Goal: Task Accomplishment & Management: Use online tool/utility

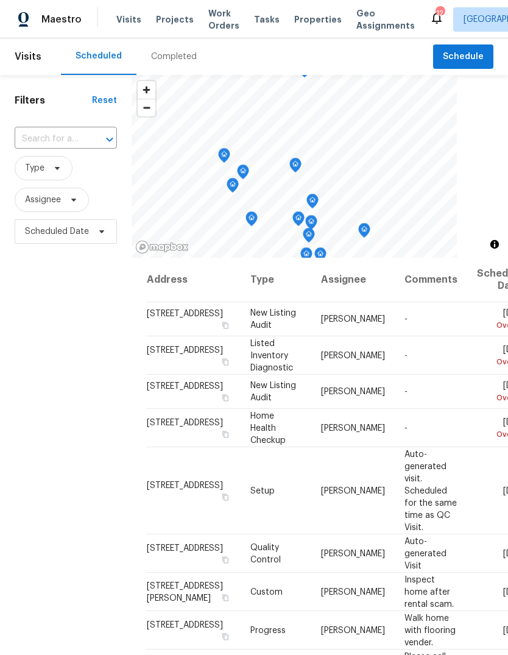
click at [176, 65] on div "Completed" at bounding box center [173, 56] width 75 height 37
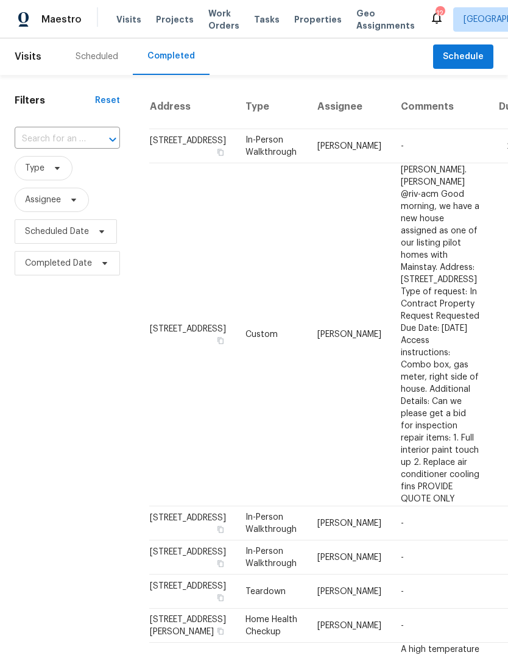
click at [94, 52] on div "Scheduled" at bounding box center [97, 57] width 43 height 12
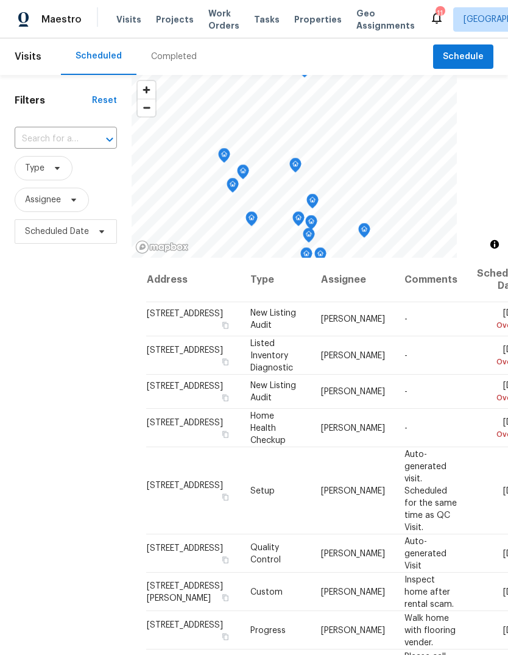
click at [308, 16] on span "Properties" at bounding box center [318, 19] width 48 height 12
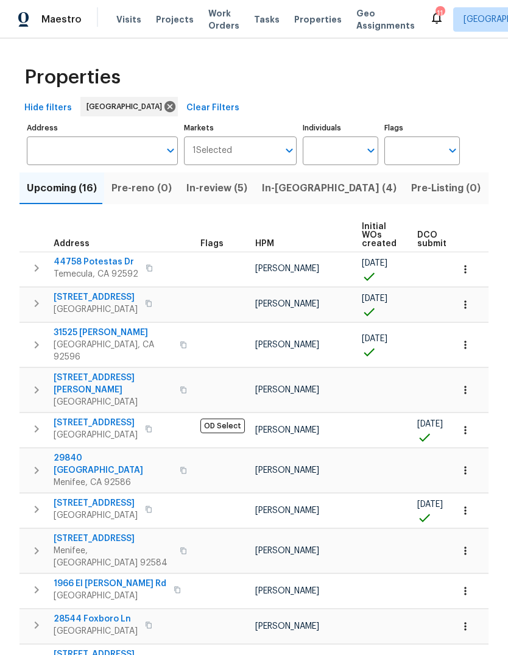
click at [261, 18] on span "Tasks" at bounding box center [267, 19] width 26 height 9
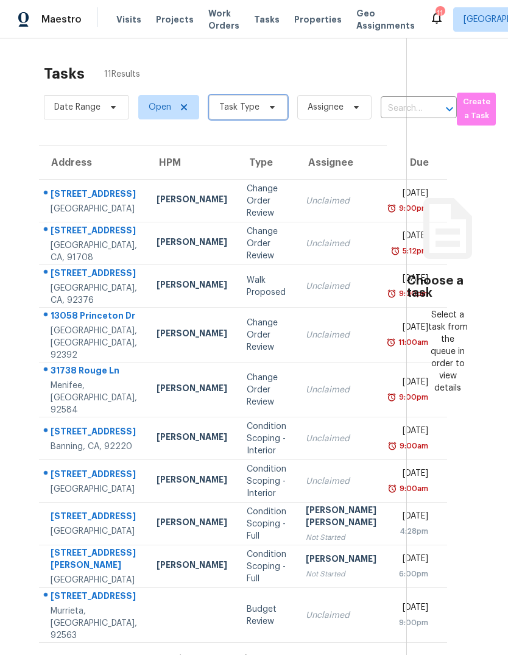
click at [264, 110] on span at bounding box center [270, 107] width 13 height 10
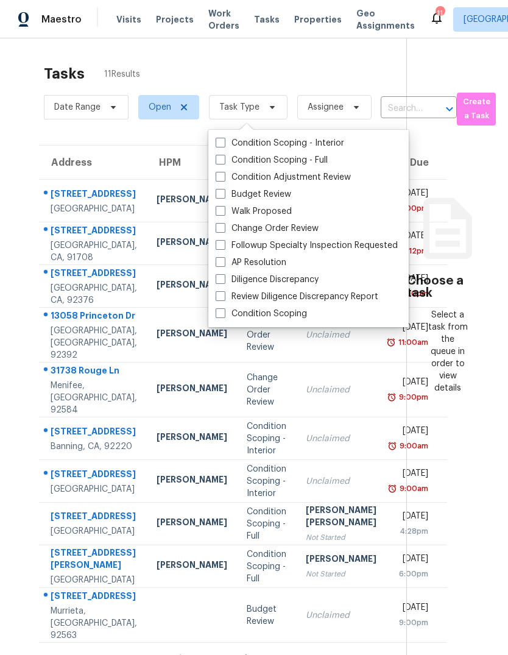
click at [278, 194] on label "Budget Review" at bounding box center [254, 194] width 76 height 12
click at [224, 194] on input "Budget Review" at bounding box center [220, 192] width 8 height 8
checkbox input "true"
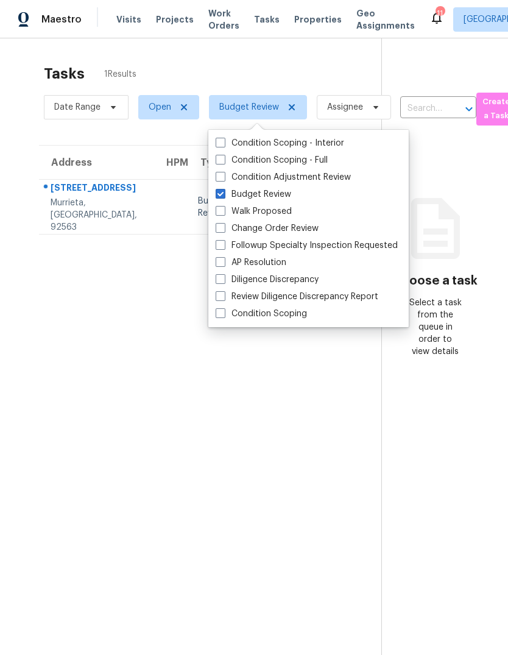
click at [324, 522] on section "Tasks 1 Results Date Range Open Budget Review Assignee ​ Create a Task Address …" at bounding box center [200, 375] width 362 height 635
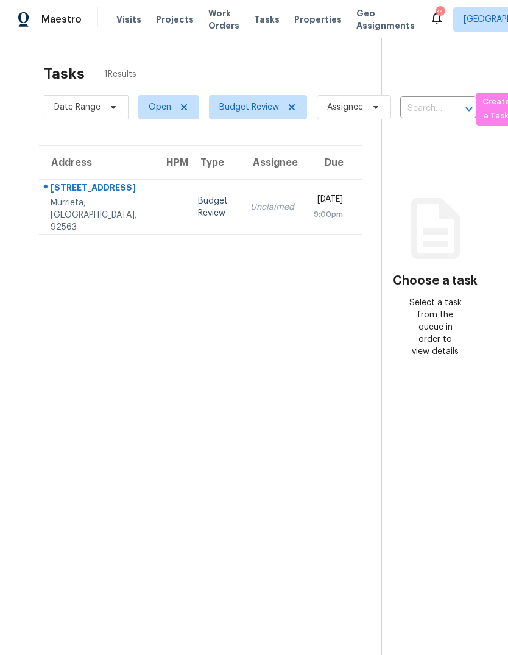
click at [313, 25] on span "Properties" at bounding box center [318, 19] width 48 height 12
